Goal: Check status: Check status

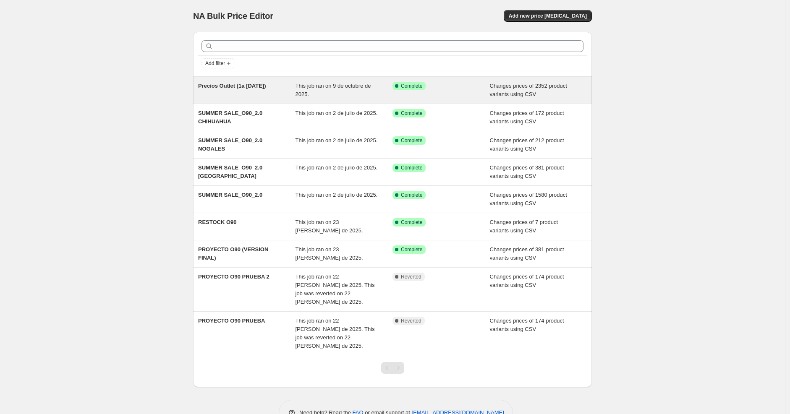
click at [261, 80] on div "Precios Outlet (1a 09-10-25) This job ran on 9 de octubre de 2025. Success Comp…" at bounding box center [392, 90] width 399 height 27
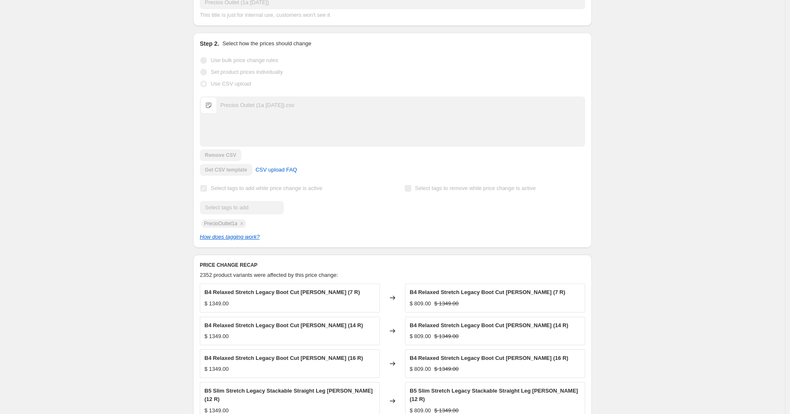
scroll to position [279, 0]
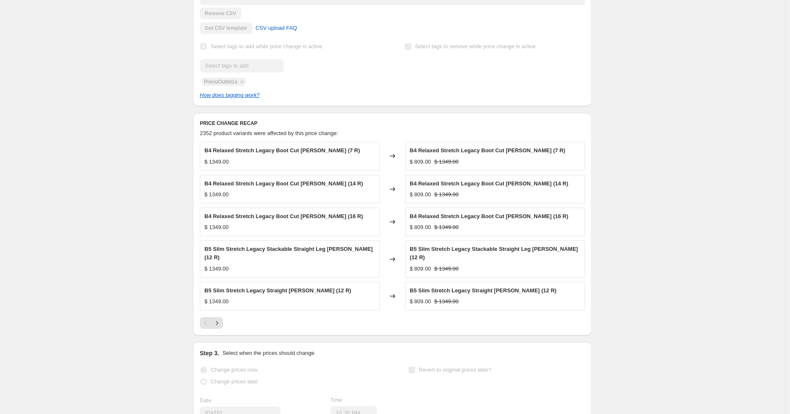
click at [297, 182] on span "B4 Relaxed Stretch Legacy Boot Cut Jean (14 R)" at bounding box center [283, 183] width 159 height 6
click at [313, 185] on span "B4 Relaxed Stretch Legacy Boot Cut Jean (14 R)" at bounding box center [283, 183] width 159 height 6
drag, startPoint x: 287, startPoint y: 182, endPoint x: 188, endPoint y: 179, distance: 99.5
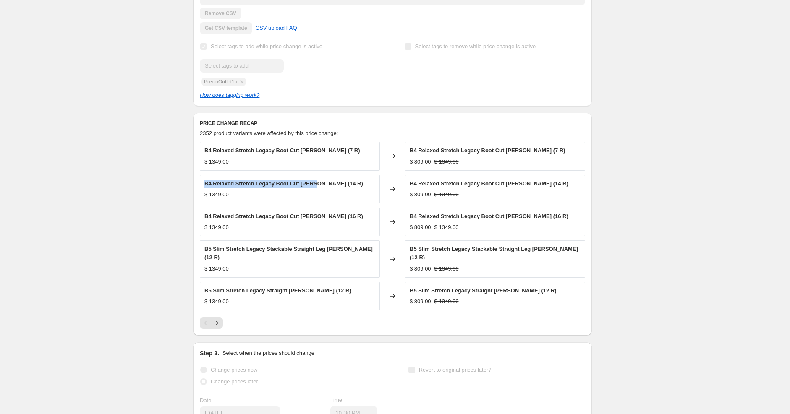
click at [190, 178] on div "Prices changed successfully This job successfully completed on 9 de octubre de …" at bounding box center [388, 143] width 405 height 794
copy span "B4 Relaxed Stretch Legacy Boot Cut Jean"
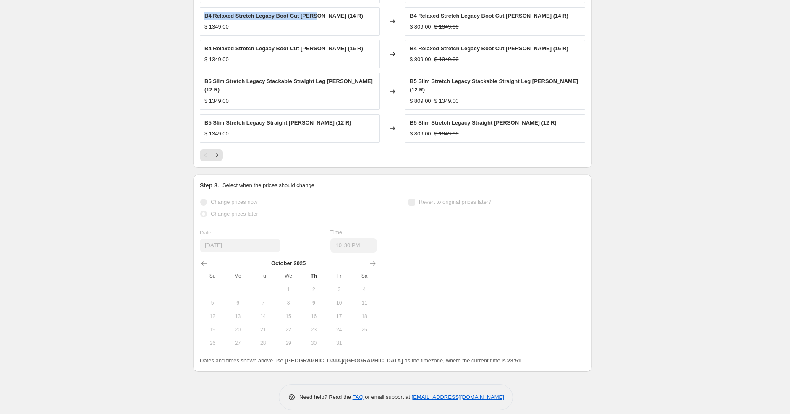
scroll to position [401, 0]
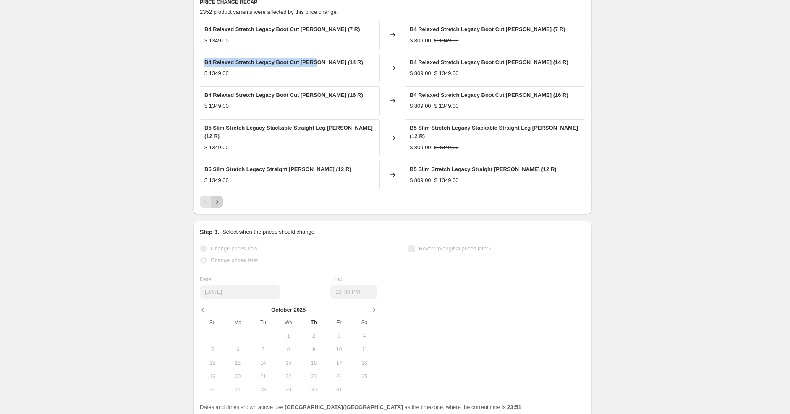
click at [218, 198] on icon "Next" at bounding box center [217, 202] width 8 height 8
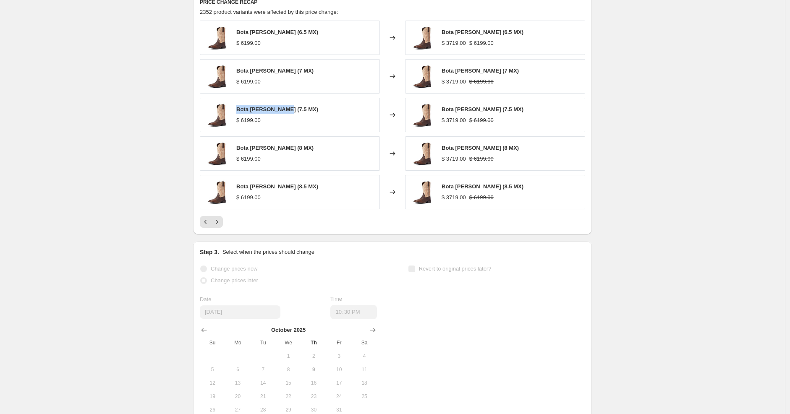
drag, startPoint x: 236, startPoint y: 106, endPoint x: 289, endPoint y: 109, distance: 52.5
click at [289, 109] on div "Bota Vaquera Amos (7.5 MX) $ 6199.00" at bounding box center [290, 115] width 180 height 34
copy span "Bota Vaquera Amos"
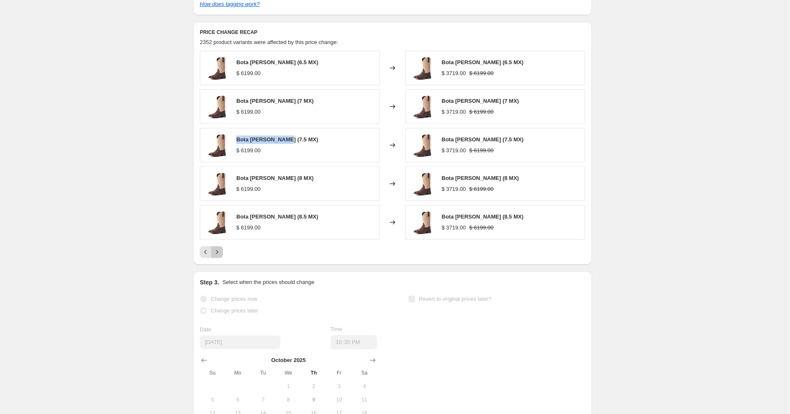
click at [221, 224] on div "Bota Vaquera Amos (6.5 MX) $ 6199.00 Changed to Bota Vaquera Amos (6.5 MX) $ 37…" at bounding box center [392, 154] width 385 height 207
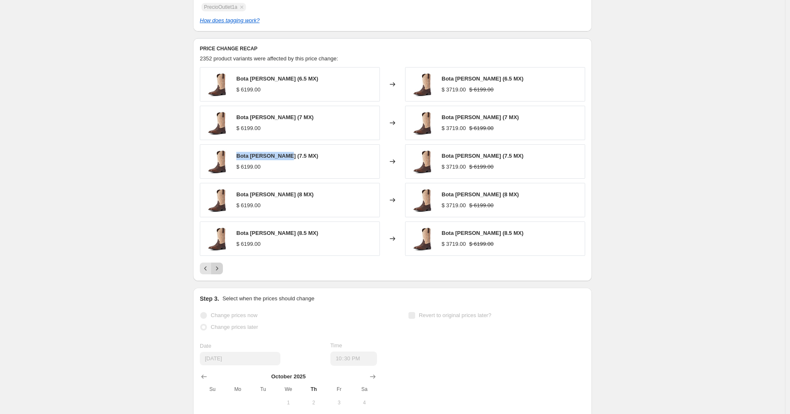
click at [219, 265] on icon "Next" at bounding box center [217, 268] width 8 height 8
click at [219, 266] on icon "Next" at bounding box center [217, 268] width 8 height 8
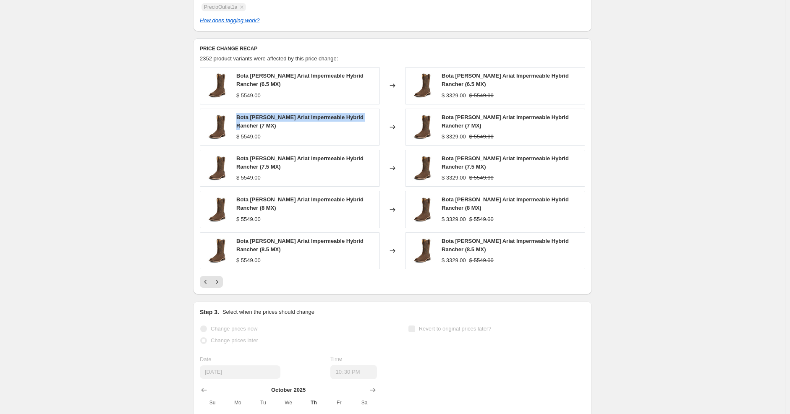
drag, startPoint x: 238, startPoint y: 117, endPoint x: 363, endPoint y: 119, distance: 125.0
click at [363, 119] on span "Bota Vaquera Ariat Impermeable Hybrid Rancher (7 MX)" at bounding box center [299, 121] width 127 height 15
copy span "Bota Vaquera Ariat Impermeable Hybrid Rancher"
click at [220, 282] on icon "Next" at bounding box center [217, 282] width 8 height 8
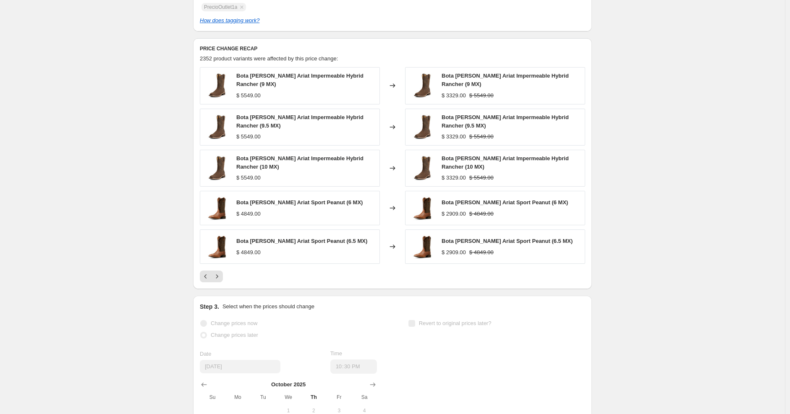
drag, startPoint x: 175, startPoint y: 257, endPoint x: 180, endPoint y: 273, distance: 16.1
drag, startPoint x: 180, startPoint y: 273, endPoint x: 220, endPoint y: 275, distance: 40.4
click at [220, 275] on icon "Next" at bounding box center [217, 276] width 8 height 8
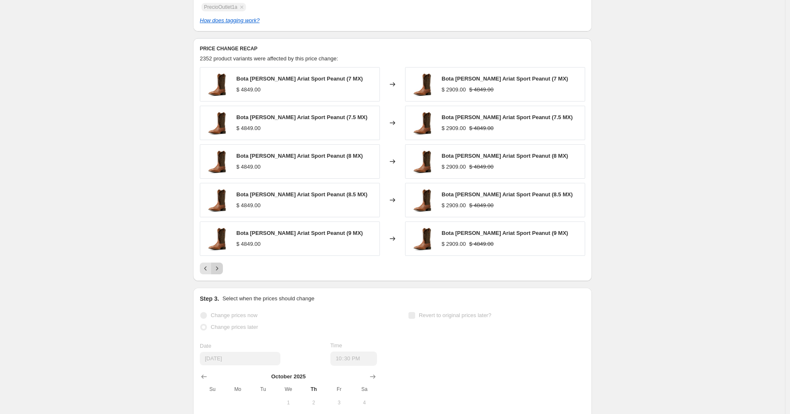
click at [219, 269] on icon "Next" at bounding box center [217, 268] width 8 height 8
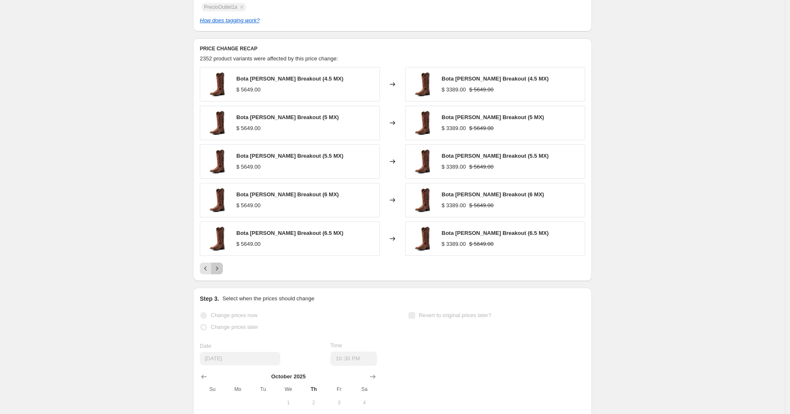
click at [219, 269] on icon "Next" at bounding box center [217, 268] width 8 height 8
click at [215, 269] on icon "Next" at bounding box center [217, 268] width 8 height 8
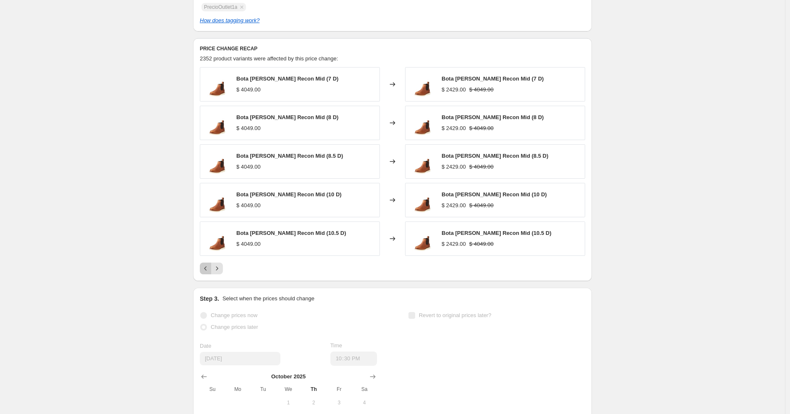
click at [211, 270] on button "Previous" at bounding box center [206, 269] width 12 height 12
click at [220, 270] on icon "Next" at bounding box center [217, 268] width 8 height 8
click at [219, 270] on icon "Next" at bounding box center [217, 268] width 8 height 8
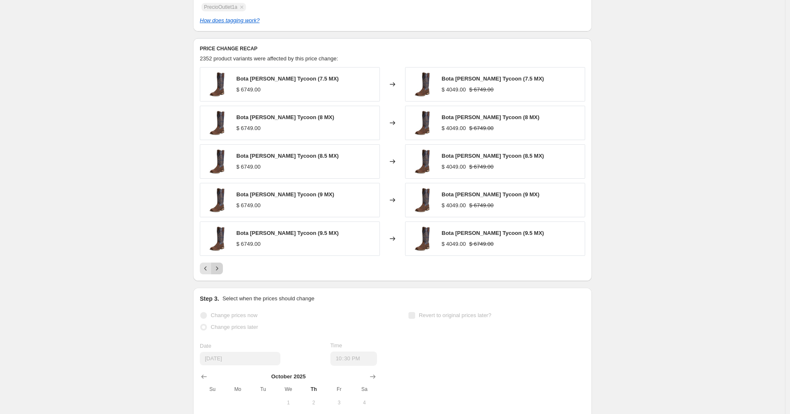
click at [219, 270] on icon "Next" at bounding box center [217, 268] width 8 height 8
click at [221, 271] on icon "Next" at bounding box center [217, 268] width 8 height 8
